Goal: Use online tool/utility

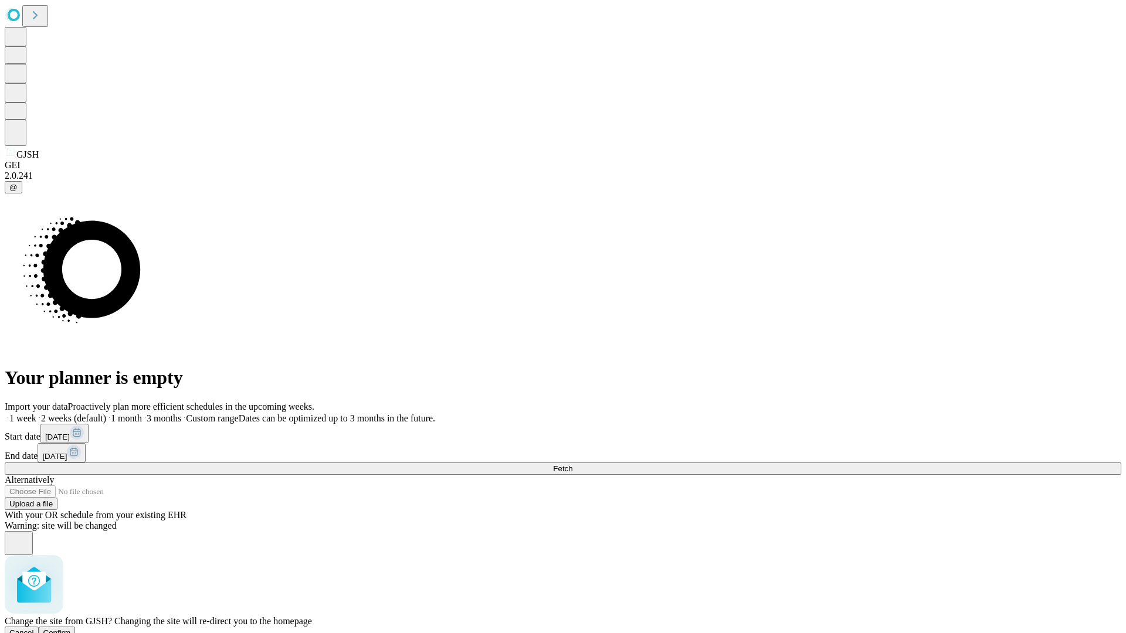
click at [71, 629] on span "Confirm" at bounding box center [57, 633] width 28 height 9
click at [36, 413] on label "1 week" at bounding box center [21, 418] width 32 height 10
click at [572, 465] on span "Fetch" at bounding box center [562, 469] width 19 height 9
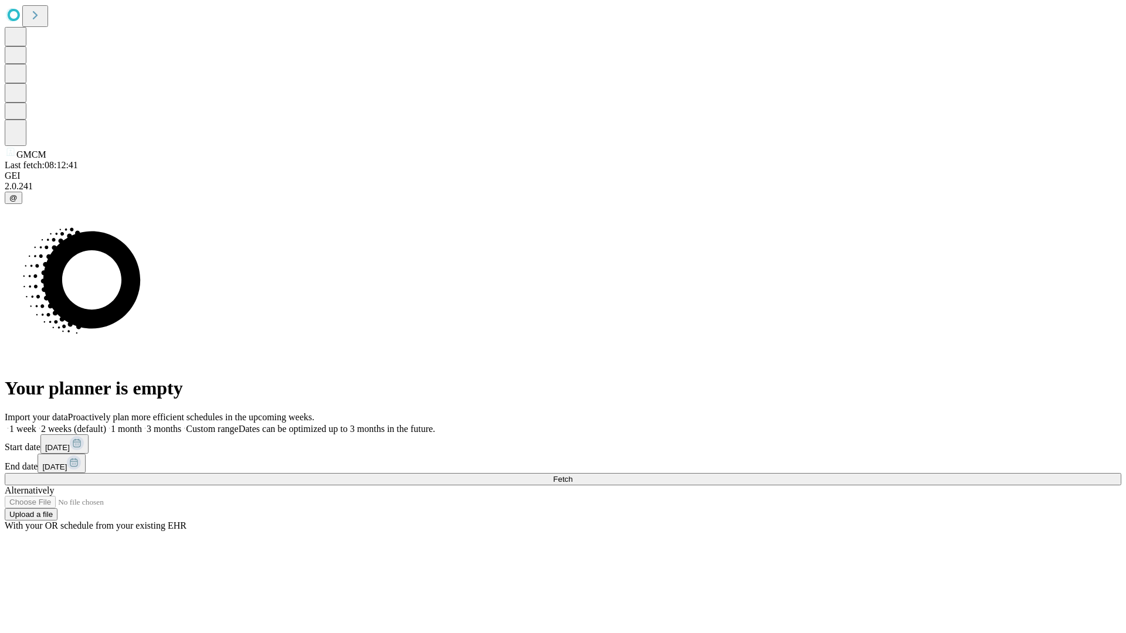
click at [36, 424] on label "1 week" at bounding box center [21, 429] width 32 height 10
click at [572, 475] on span "Fetch" at bounding box center [562, 479] width 19 height 9
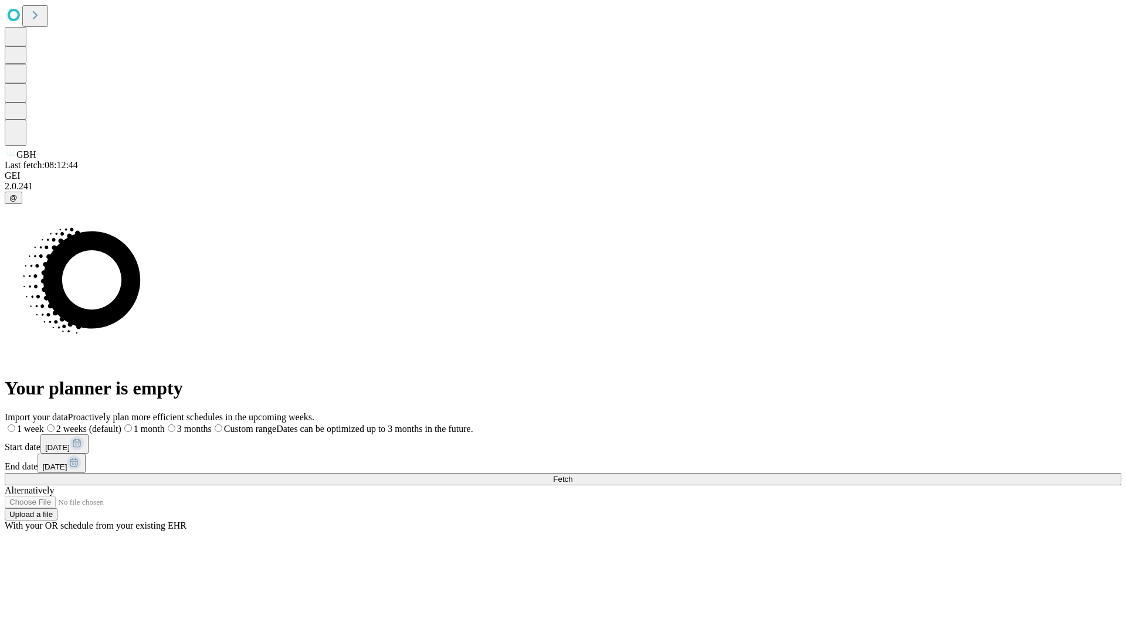
click at [44, 424] on label "1 week" at bounding box center [24, 429] width 39 height 10
click at [572, 475] on span "Fetch" at bounding box center [562, 479] width 19 height 9
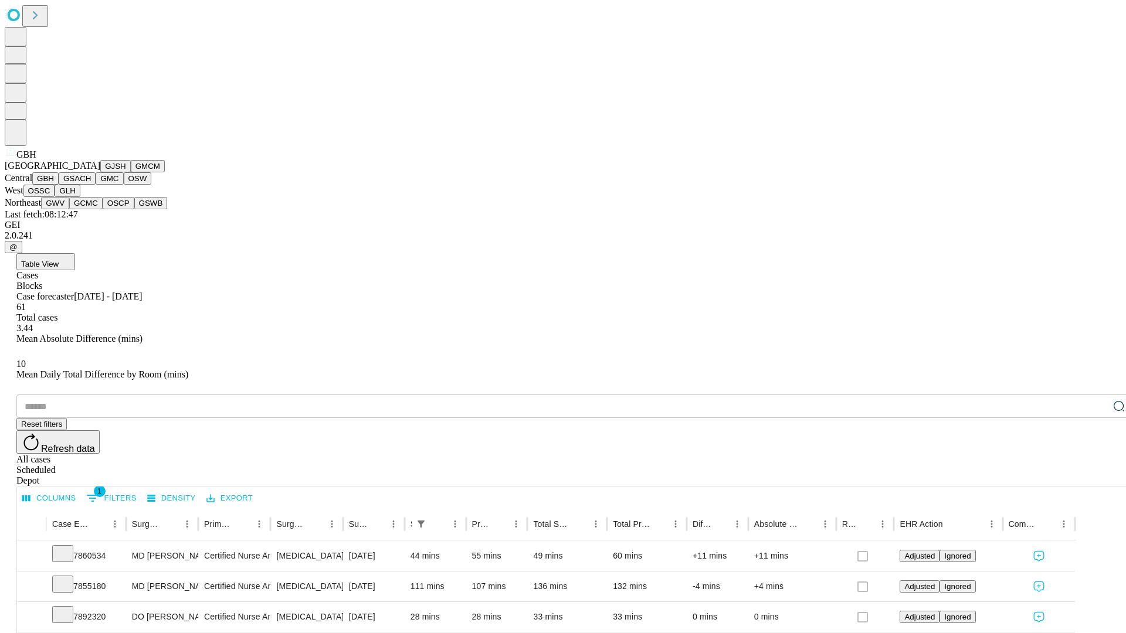
click at [91, 185] on button "GSACH" at bounding box center [77, 178] width 37 height 12
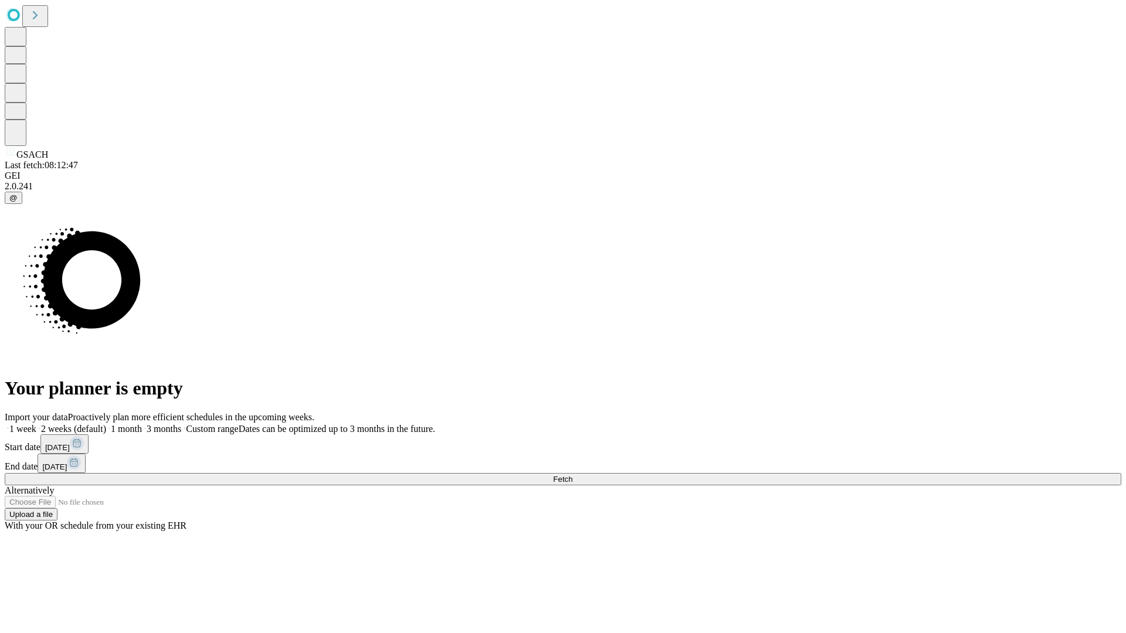
click at [36, 424] on label "1 week" at bounding box center [21, 429] width 32 height 10
click at [572, 475] on span "Fetch" at bounding box center [562, 479] width 19 height 9
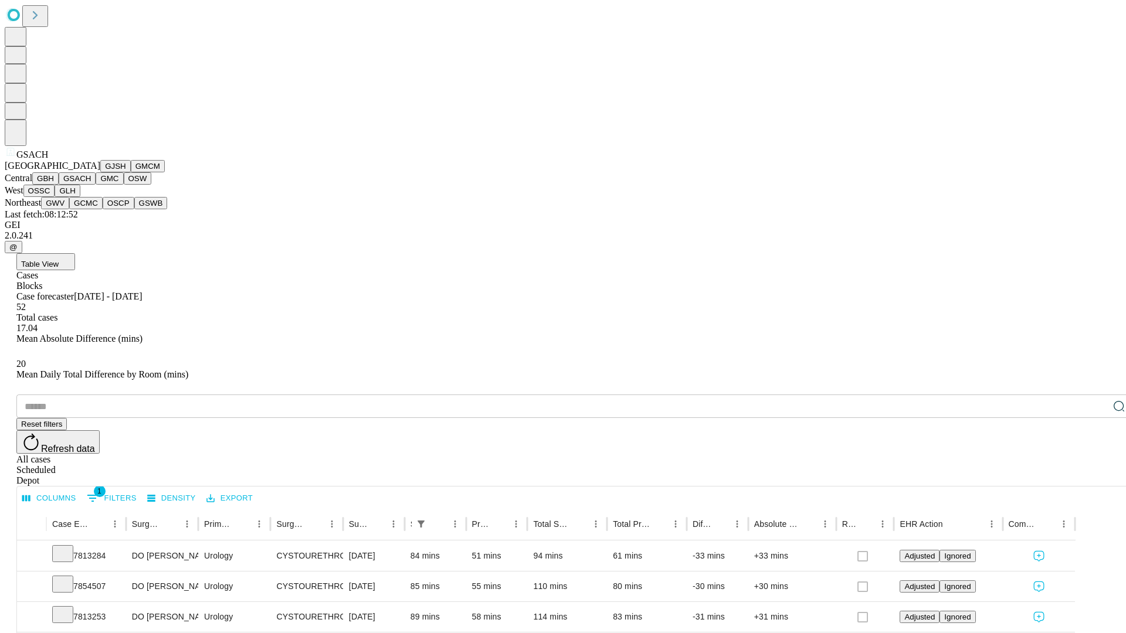
click at [96, 185] on button "GMC" at bounding box center [110, 178] width 28 height 12
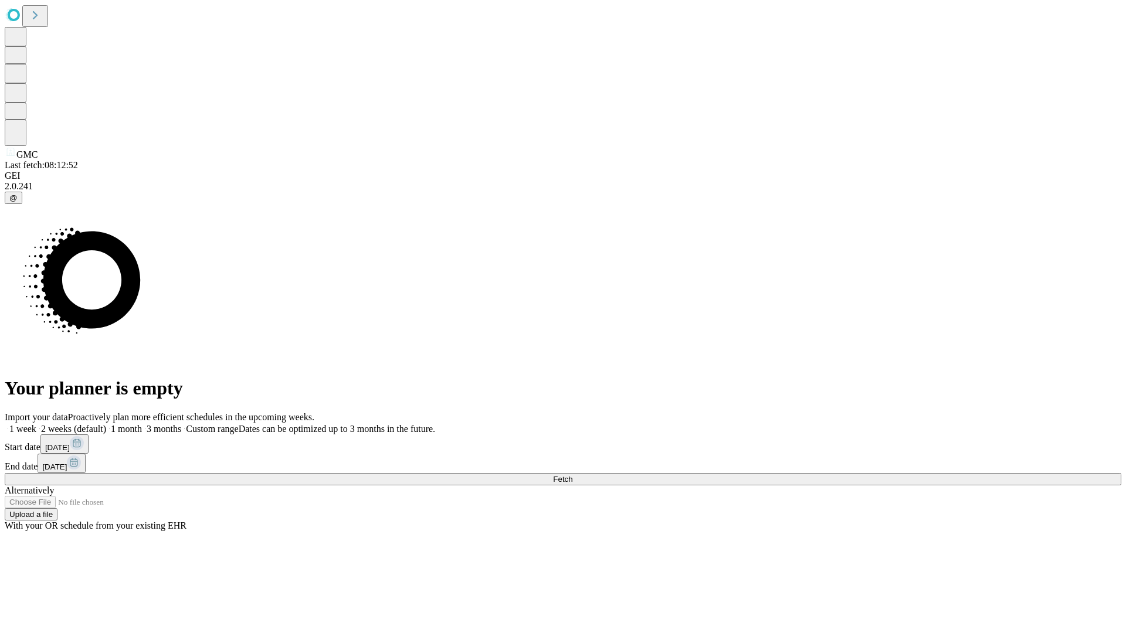
click at [36, 424] on label "1 week" at bounding box center [21, 429] width 32 height 10
click at [572, 475] on span "Fetch" at bounding box center [562, 479] width 19 height 9
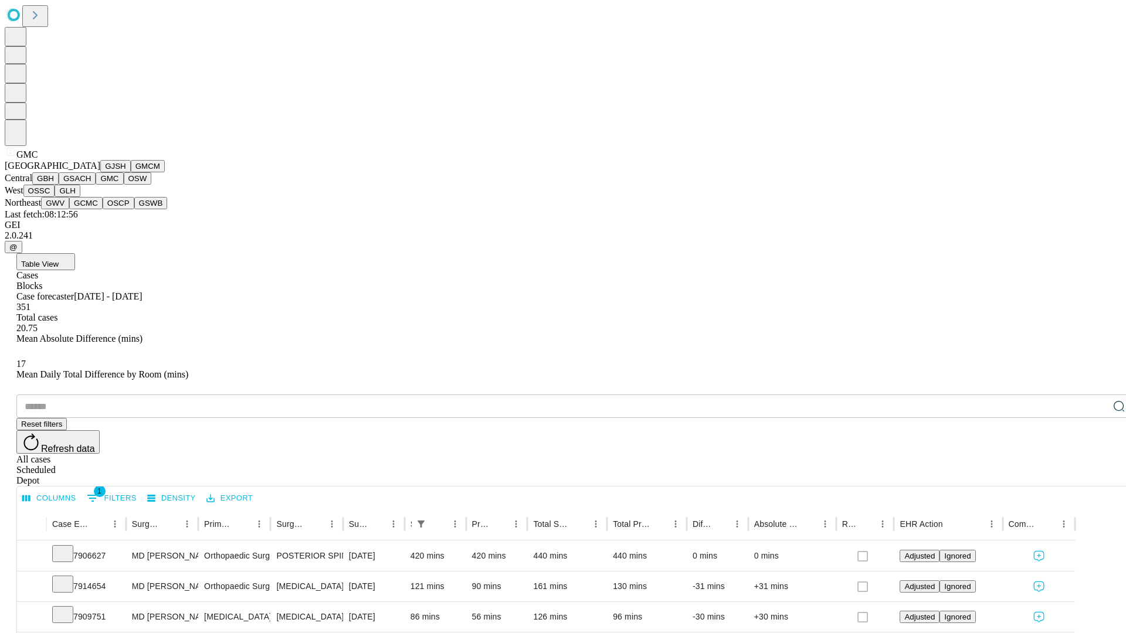
click at [124, 185] on button "OSW" at bounding box center [138, 178] width 28 height 12
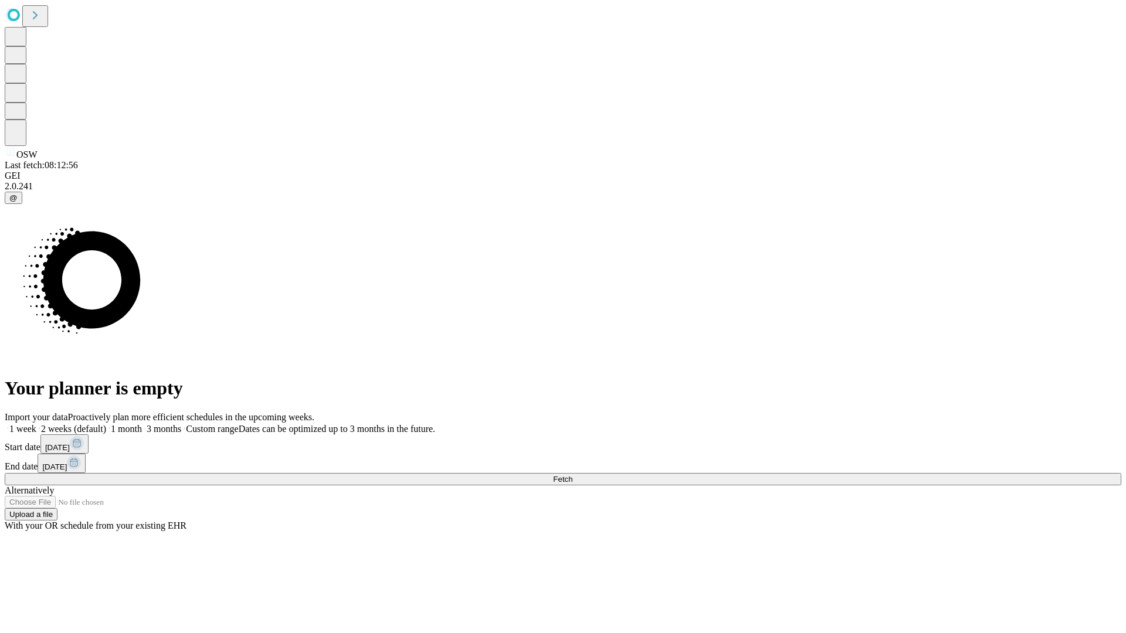
click at [572, 475] on span "Fetch" at bounding box center [562, 479] width 19 height 9
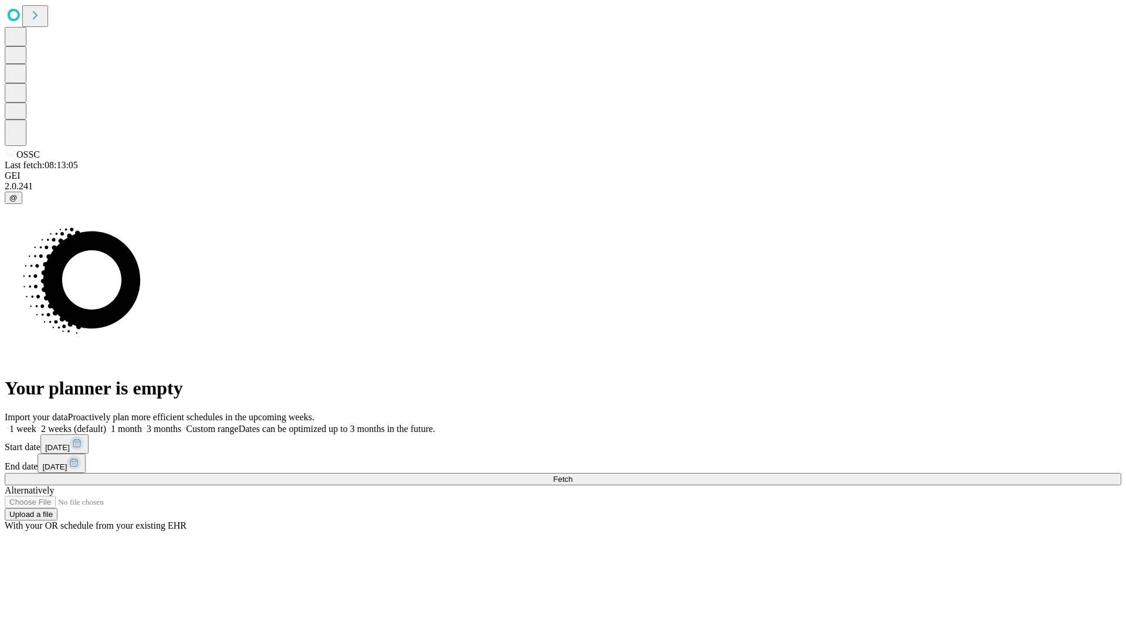
click at [36, 424] on label "1 week" at bounding box center [21, 429] width 32 height 10
click at [572, 475] on span "Fetch" at bounding box center [562, 479] width 19 height 9
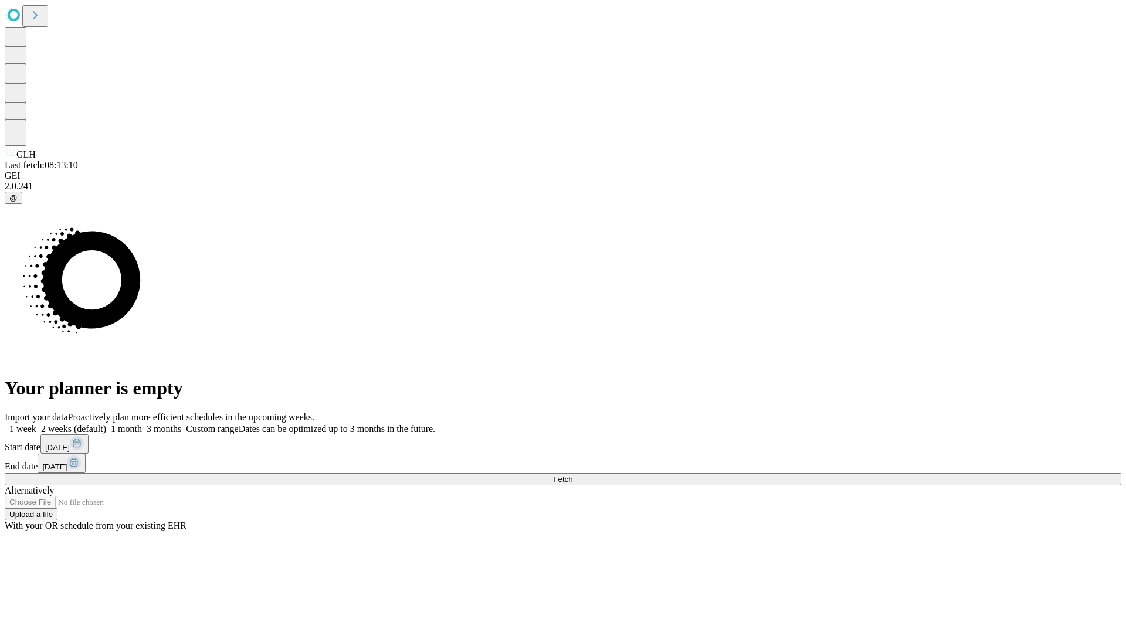
click at [36, 424] on label "1 week" at bounding box center [21, 429] width 32 height 10
click at [572, 475] on span "Fetch" at bounding box center [562, 479] width 19 height 9
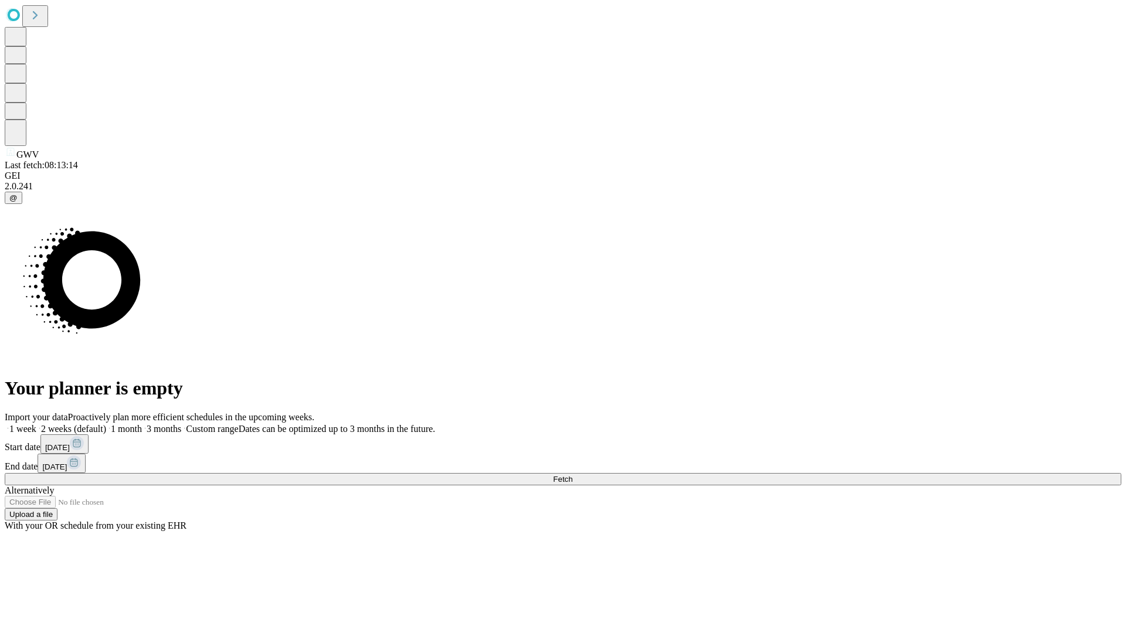
click at [36, 424] on label "1 week" at bounding box center [21, 429] width 32 height 10
click at [572, 475] on span "Fetch" at bounding box center [562, 479] width 19 height 9
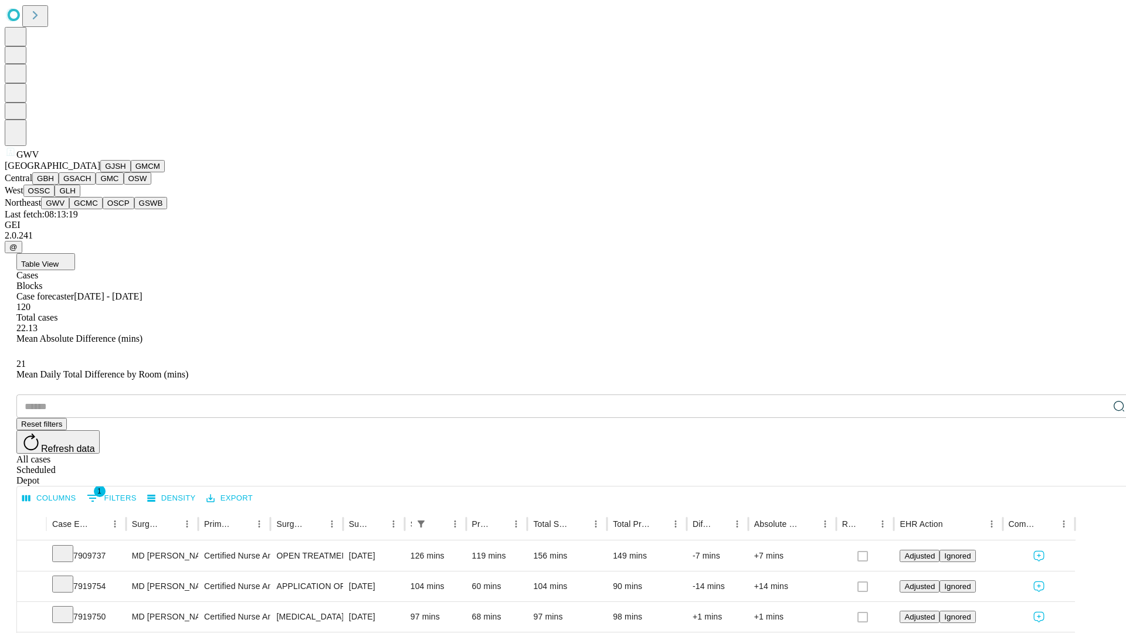
click at [91, 209] on button "GCMC" at bounding box center [85, 203] width 33 height 12
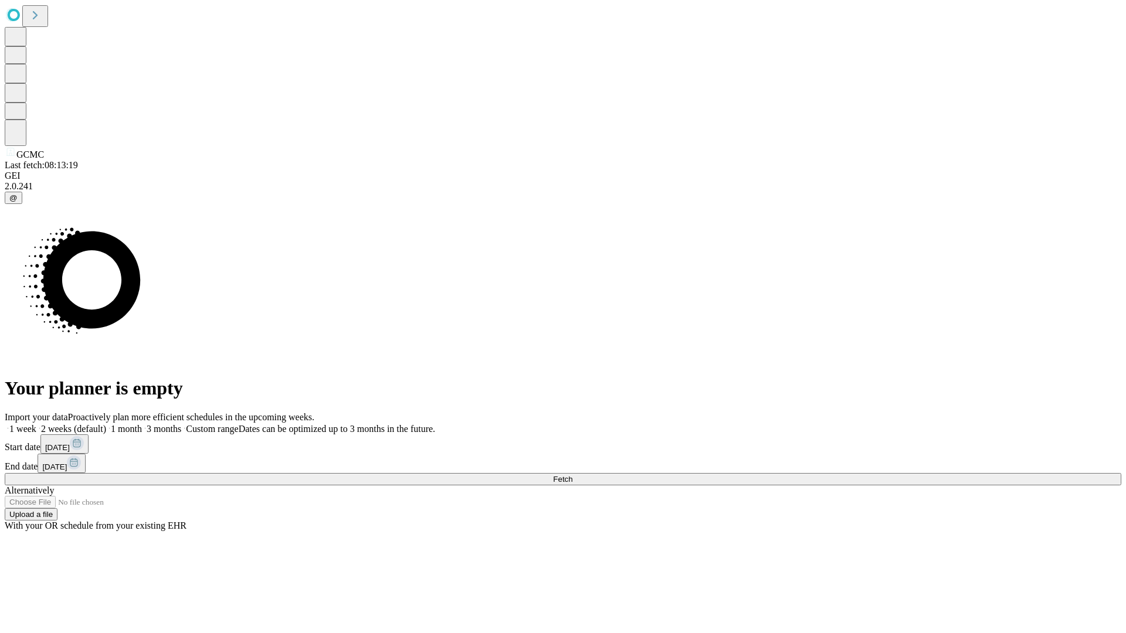
click at [36, 424] on label "1 week" at bounding box center [21, 429] width 32 height 10
click at [572, 475] on span "Fetch" at bounding box center [562, 479] width 19 height 9
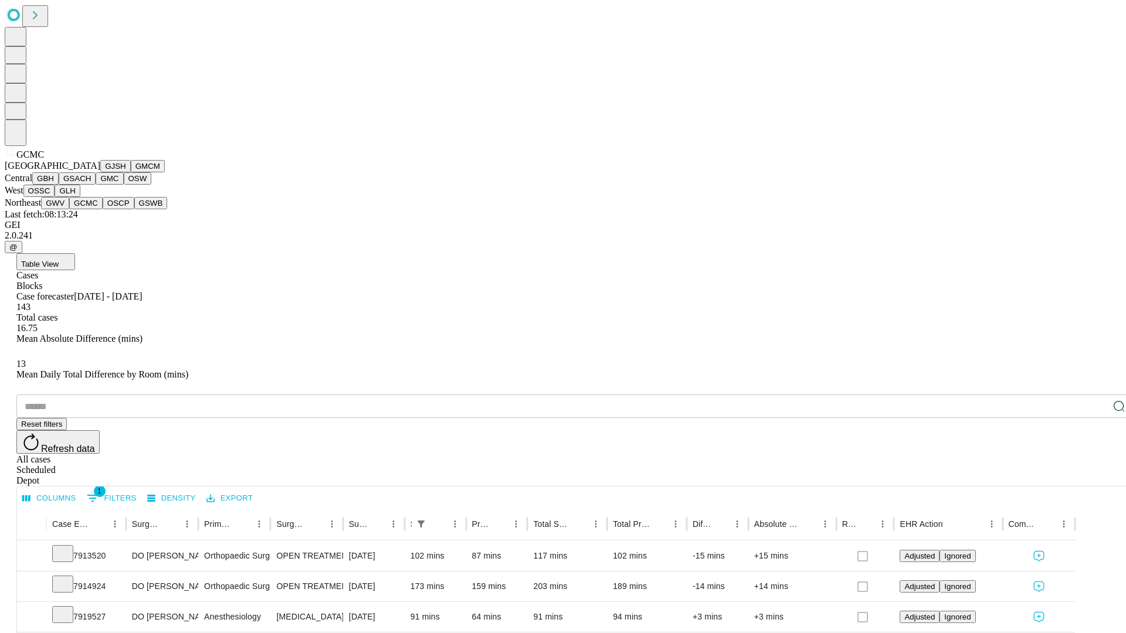
click at [103, 209] on button "OSCP" at bounding box center [119, 203] width 32 height 12
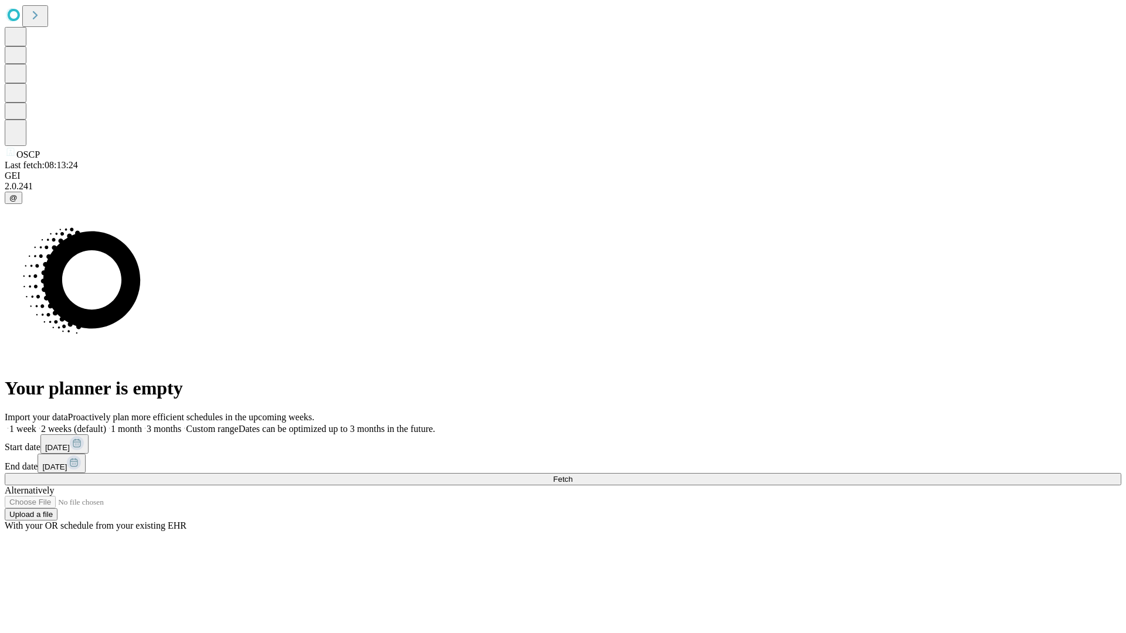
click at [36, 424] on label "1 week" at bounding box center [21, 429] width 32 height 10
click at [572, 475] on span "Fetch" at bounding box center [562, 479] width 19 height 9
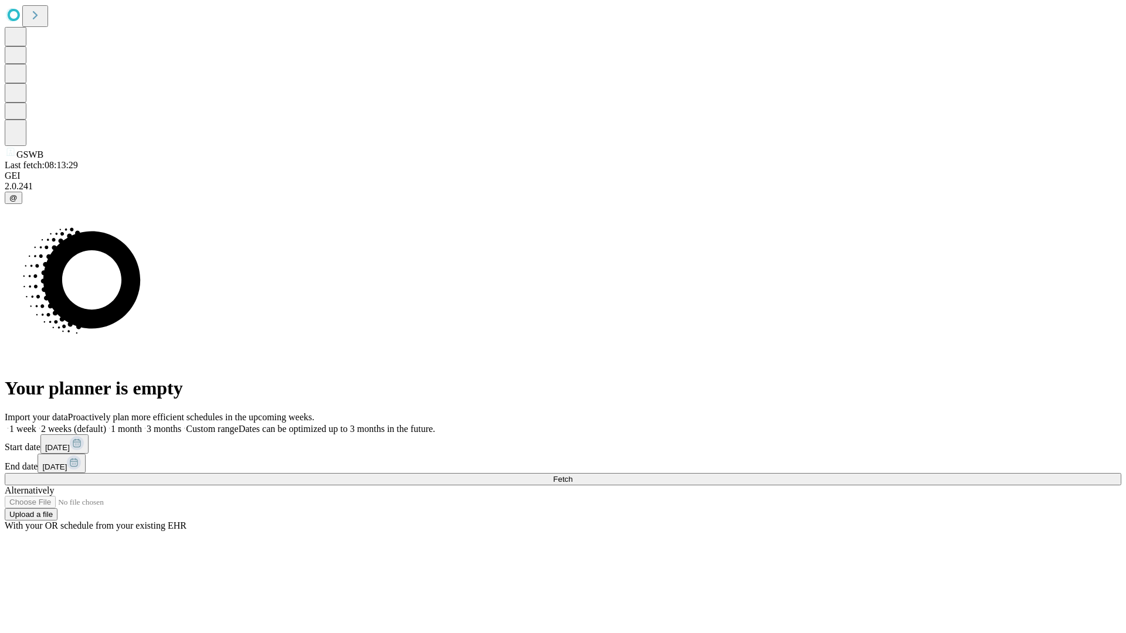
click at [36, 424] on label "1 week" at bounding box center [21, 429] width 32 height 10
click at [572, 475] on span "Fetch" at bounding box center [562, 479] width 19 height 9
